Goal: Task Accomplishment & Management: Complete application form

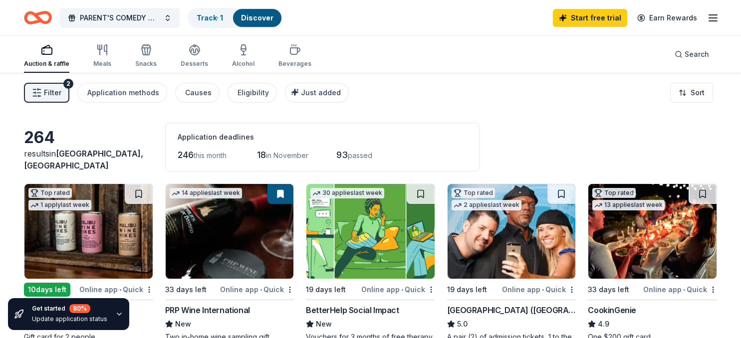
scroll to position [664, 0]
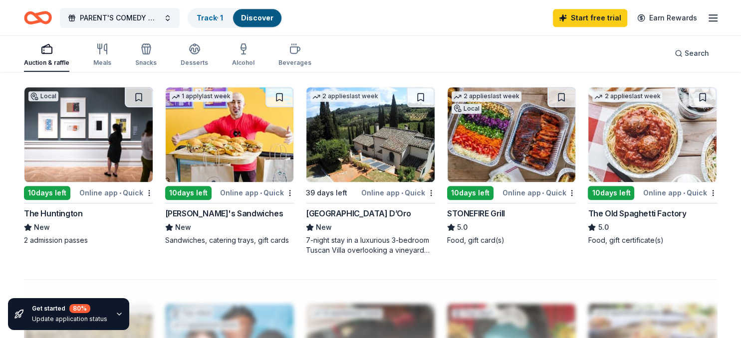
click at [512, 150] on img at bounding box center [511, 134] width 128 height 95
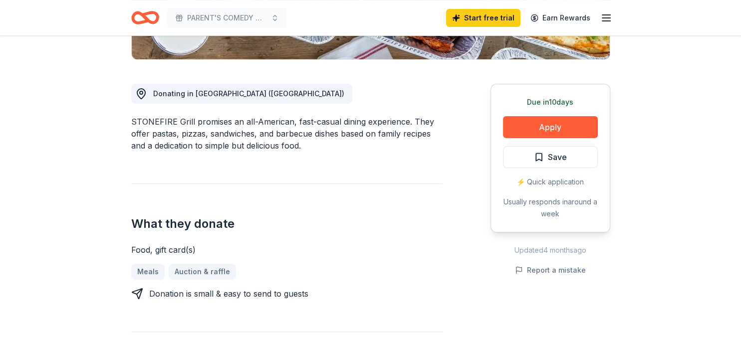
scroll to position [244, 0]
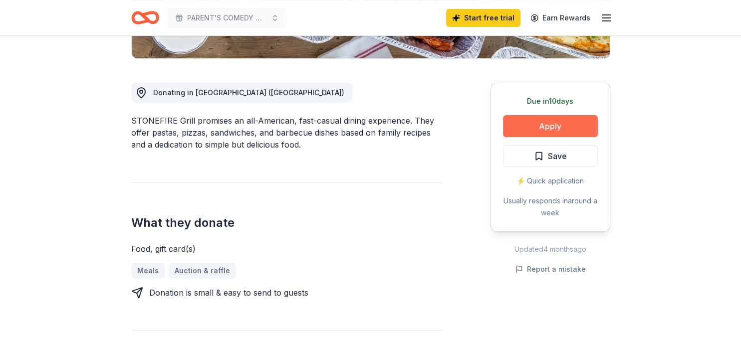
click at [556, 120] on button "Apply" at bounding box center [550, 126] width 95 height 22
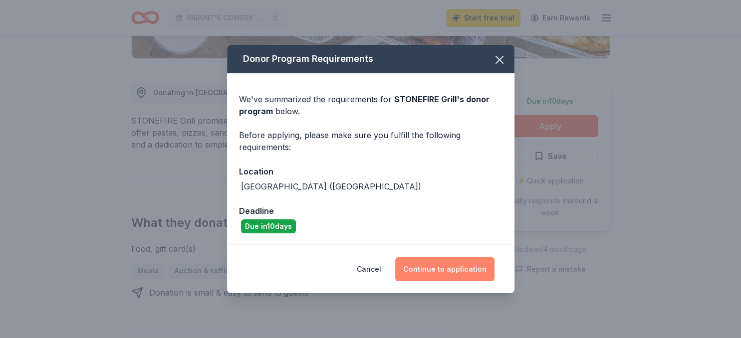
click at [458, 269] on button "Continue to application" at bounding box center [444, 269] width 99 height 24
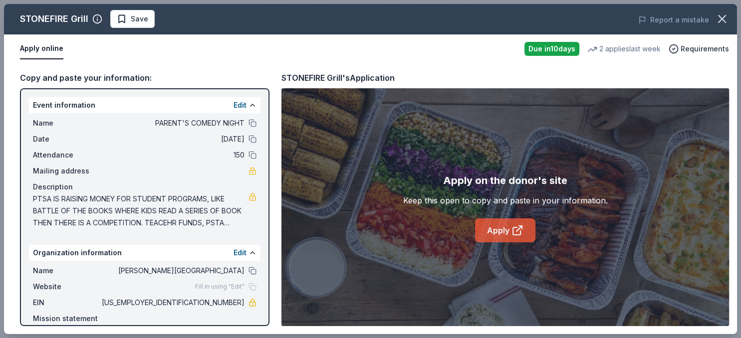
click at [504, 233] on link "Apply" at bounding box center [505, 230] width 60 height 24
